Goal: Information Seeking & Learning: Learn about a topic

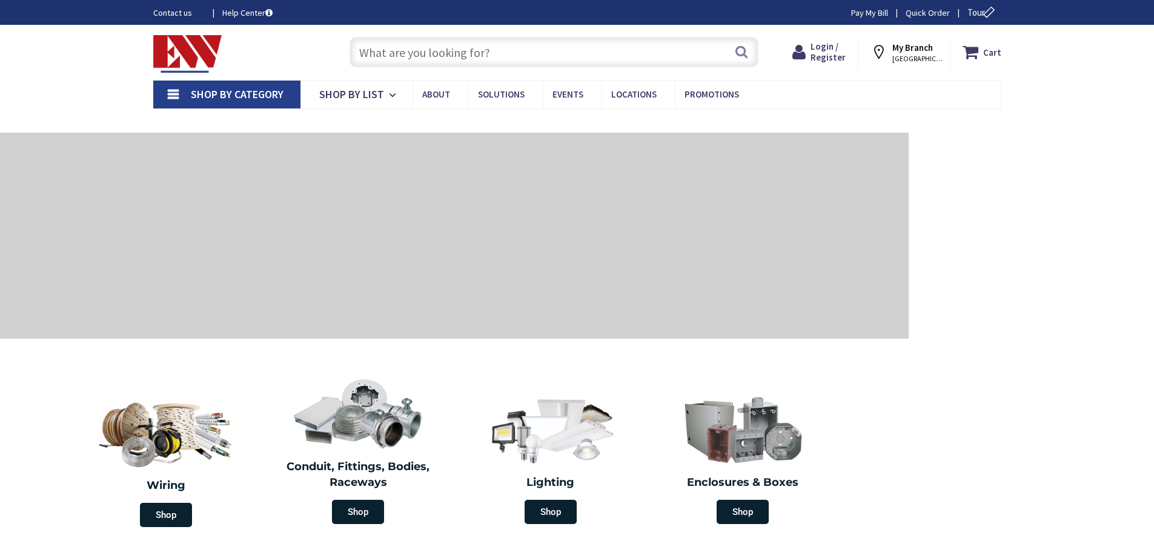
type input "[GEOGRAPHIC_DATA], [GEOGRAPHIC_DATA]"
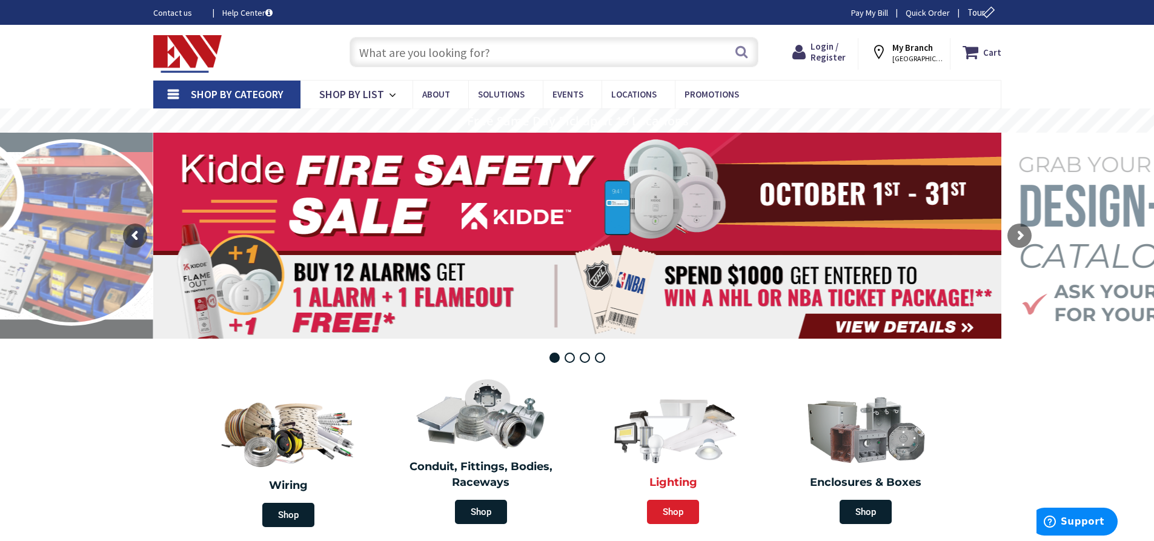
click at [680, 513] on span "Shop" at bounding box center [673, 512] width 52 height 24
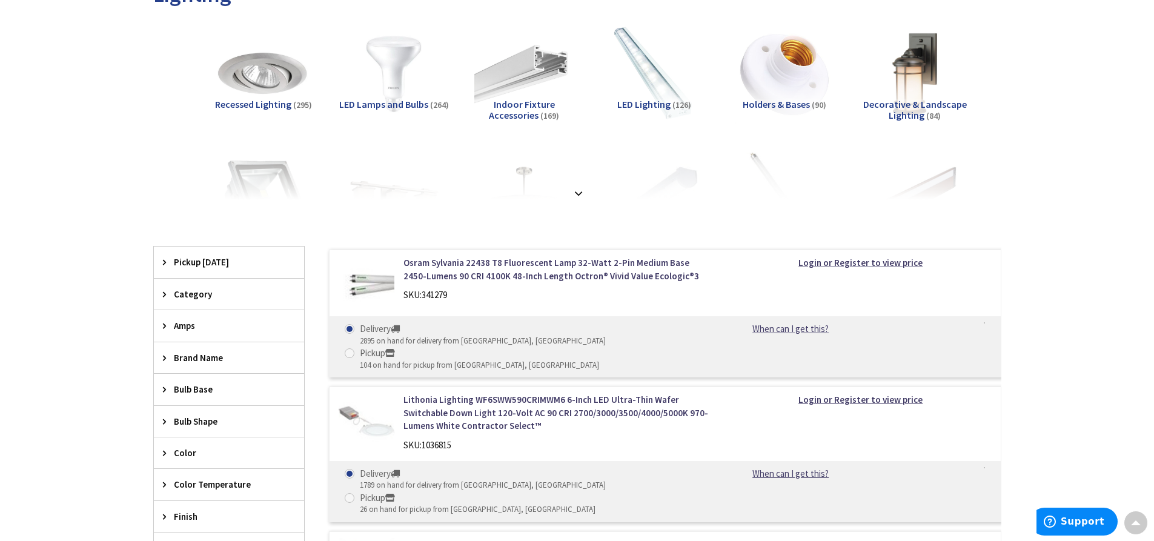
scroll to position [206, 0]
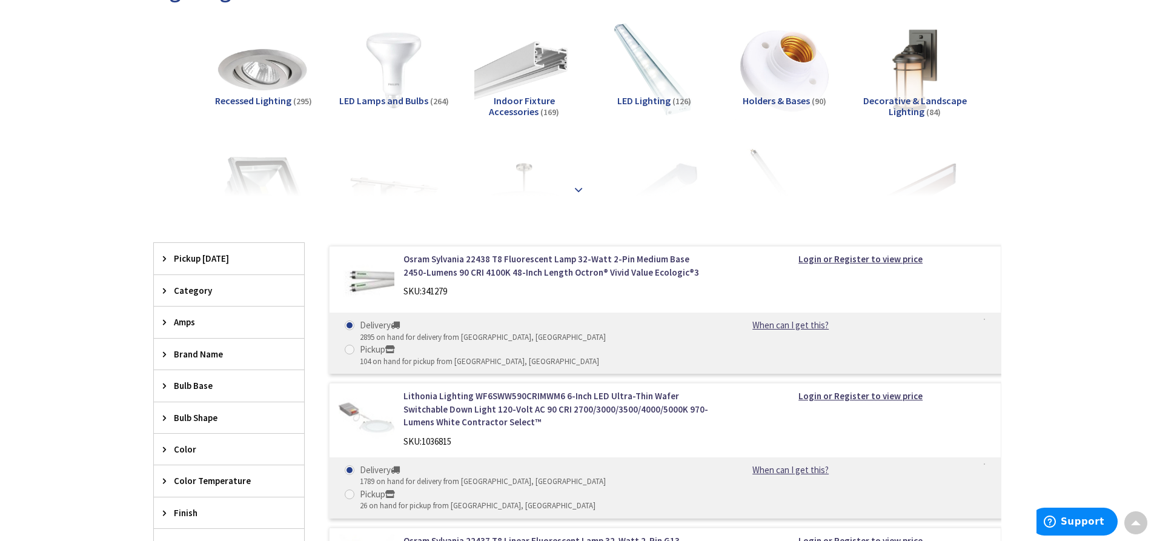
click at [580, 190] on strong at bounding box center [578, 189] width 15 height 13
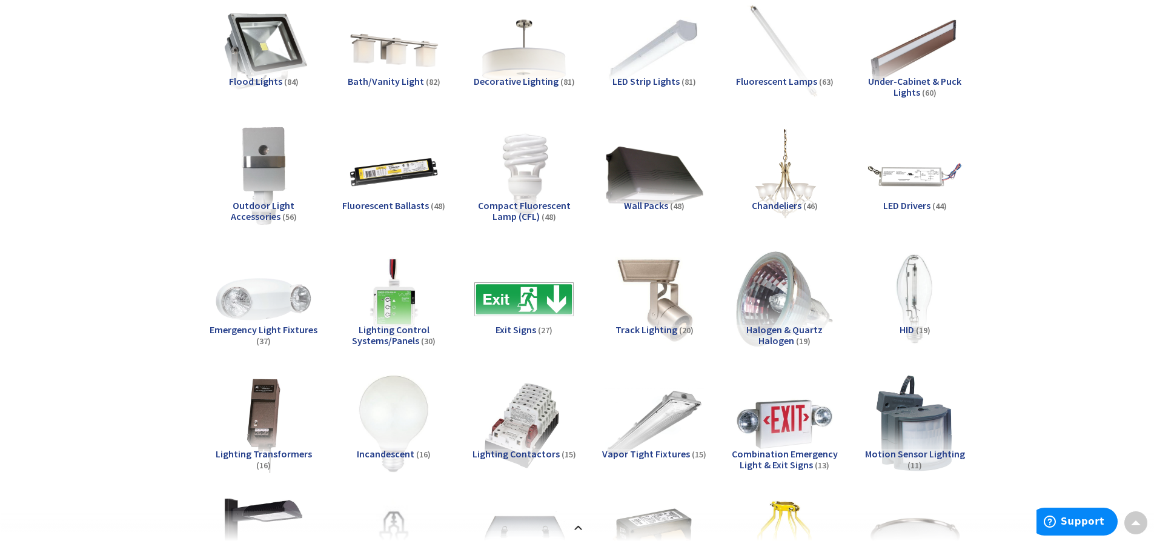
scroll to position [428, 0]
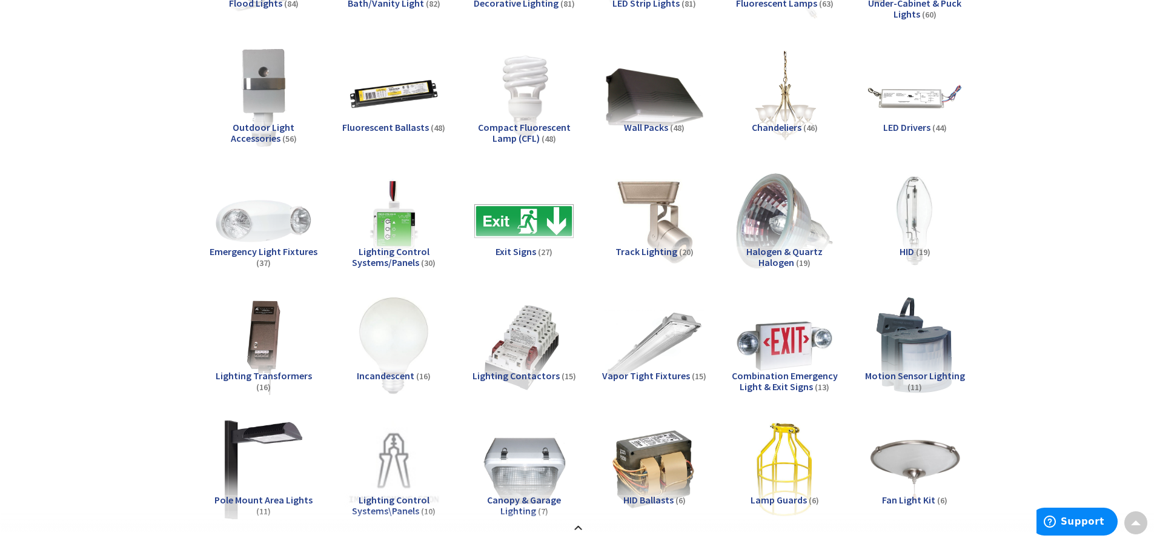
click at [926, 375] on span "Motion Sensor Lighting" at bounding box center [915, 375] width 100 height 12
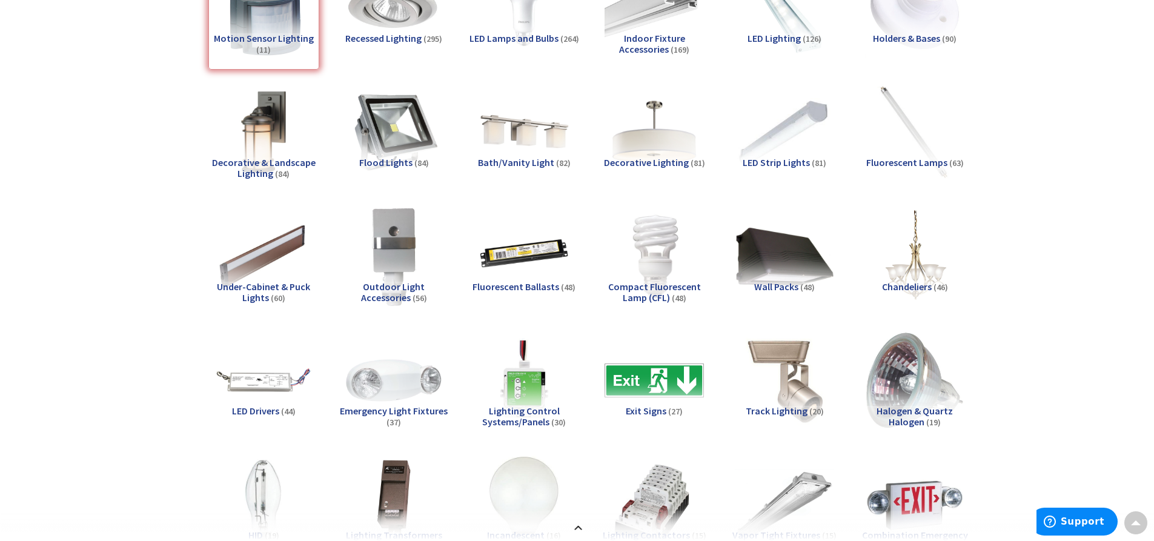
scroll to position [265, 0]
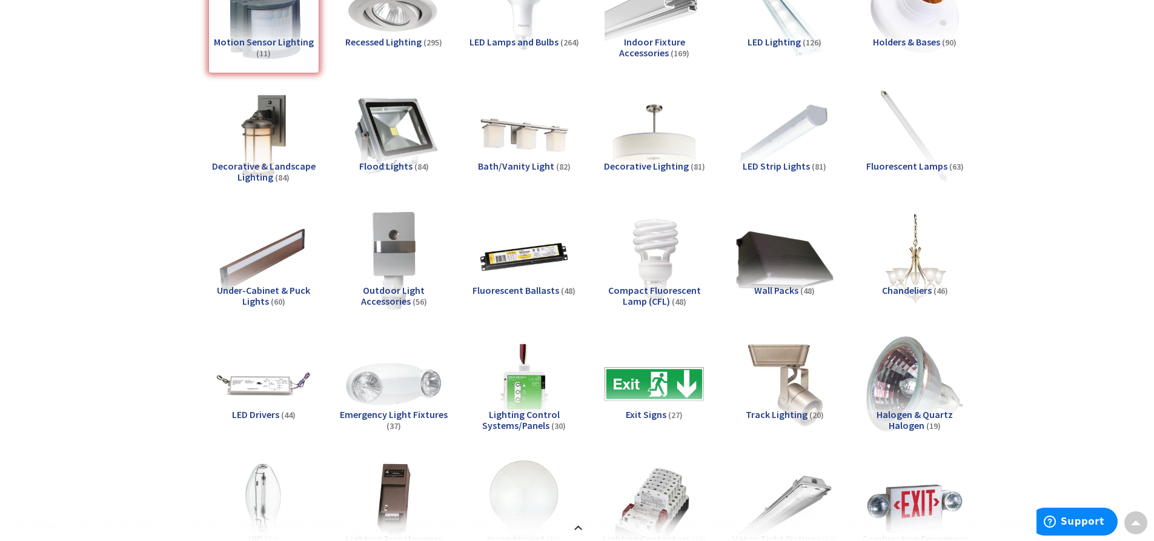
click at [400, 167] on span "Flood Lights" at bounding box center [385, 166] width 53 height 12
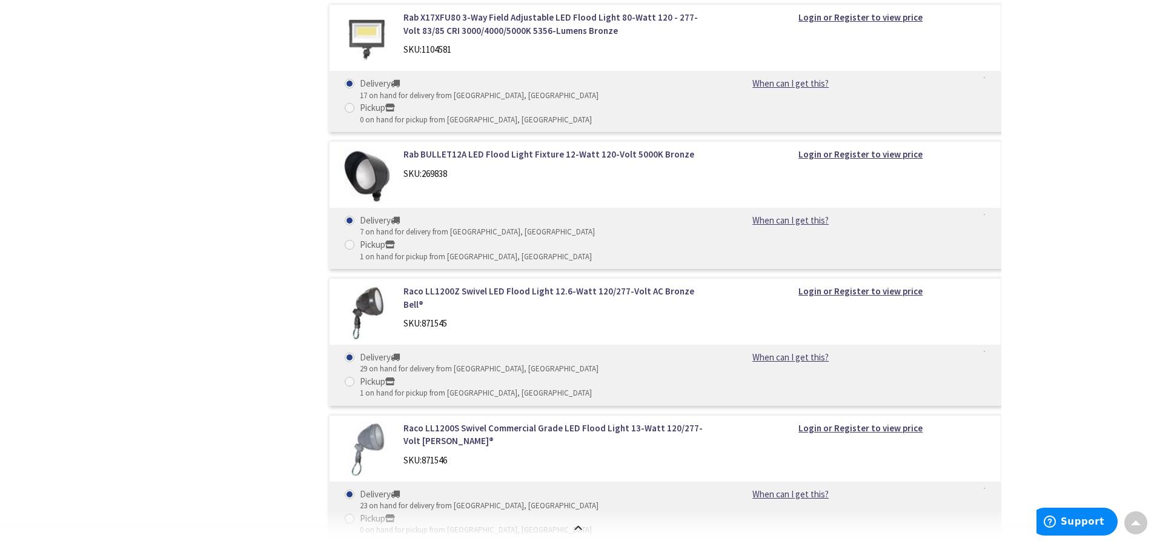
scroll to position [0, 0]
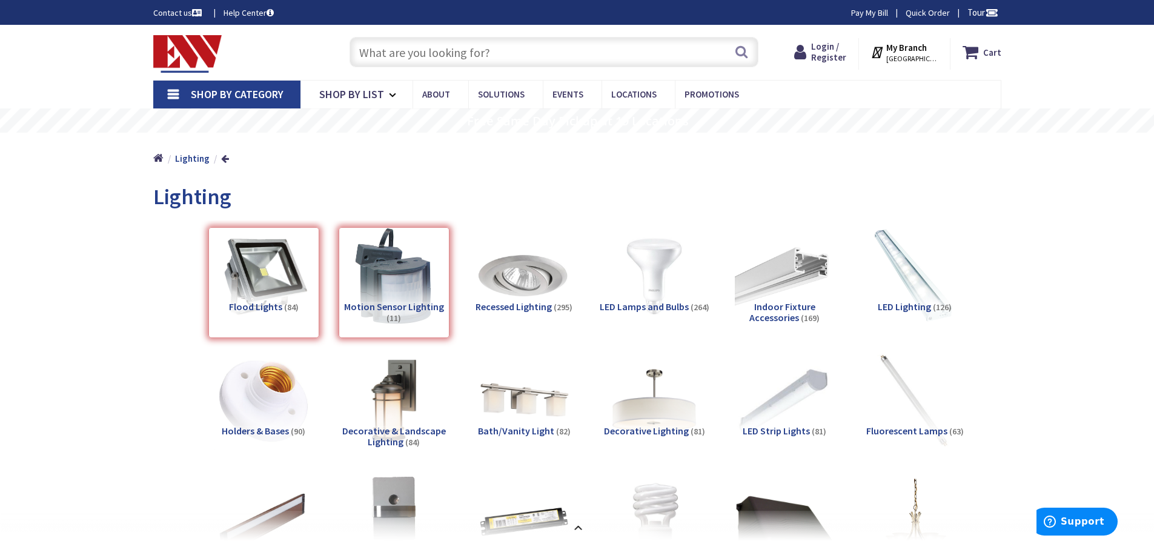
click at [400, 47] on input "text" at bounding box center [553, 52] width 409 height 30
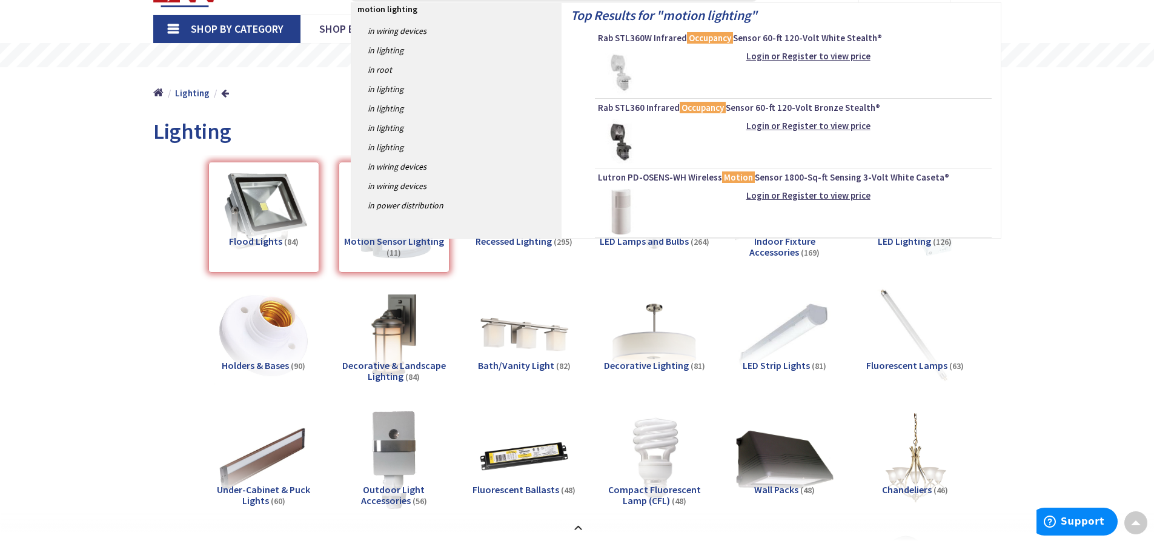
scroll to position [17, 0]
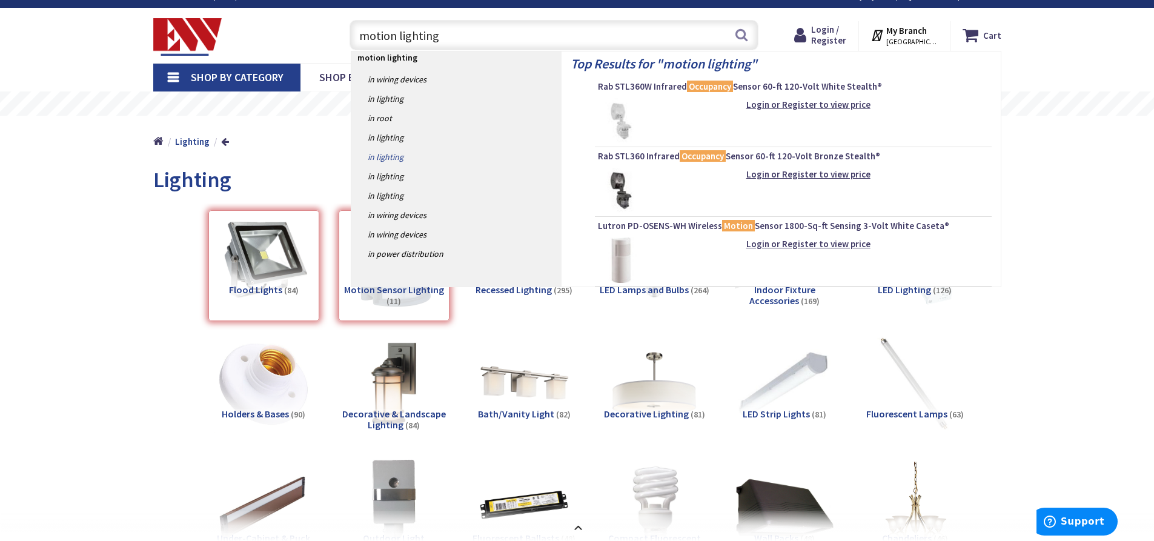
type input "motion lighting"
click at [391, 157] on link "in Lighting" at bounding box center [456, 156] width 210 height 19
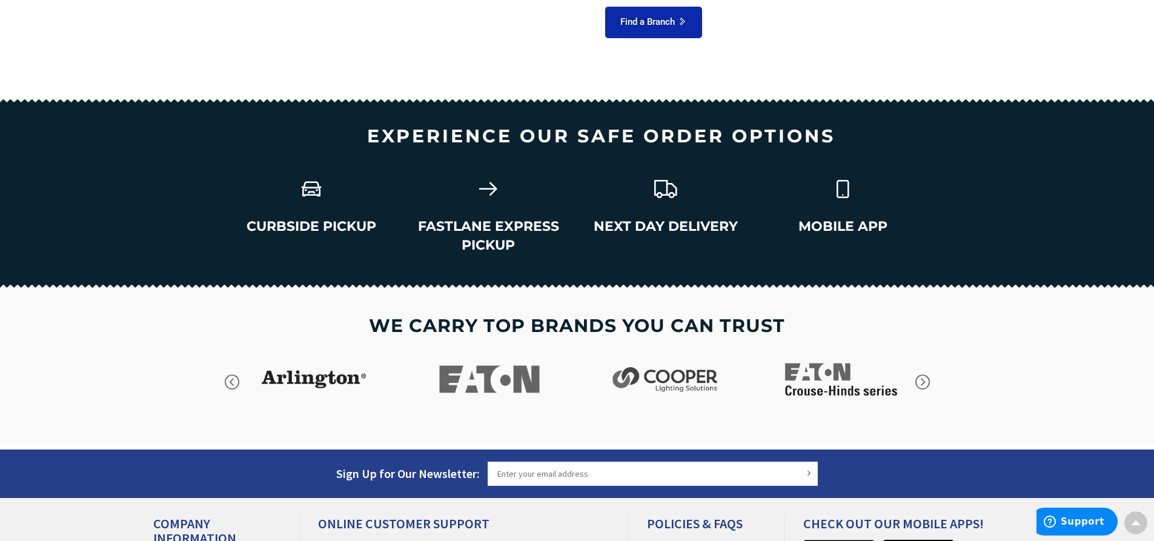
scroll to position [1563, 0]
